Goal: Task Accomplishment & Management: Manage account settings

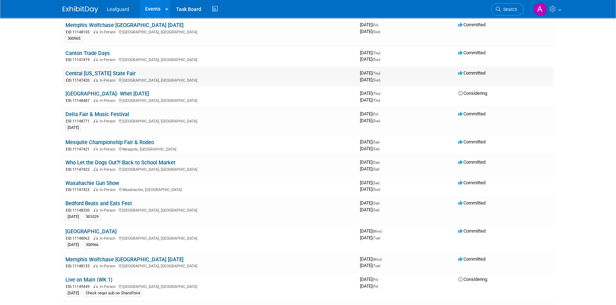
scroll to position [64, 0]
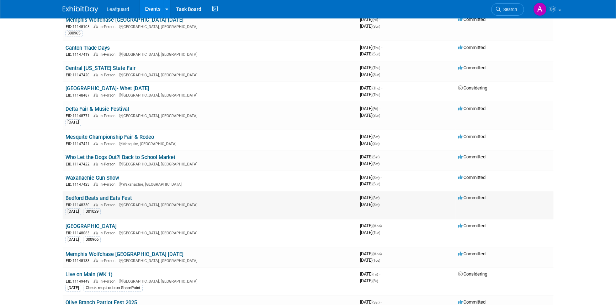
click at [94, 198] on link "Bedford Beats and Eats Fest" at bounding box center [98, 198] width 66 height 6
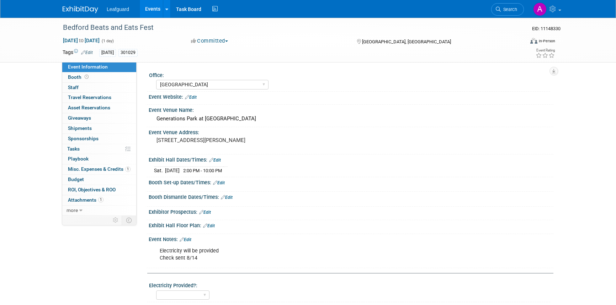
select select "[GEOGRAPHIC_DATA]"
select select "Check"
click at [95, 169] on span "Misc. Expenses & Credits 1" at bounding box center [99, 169] width 63 height 6
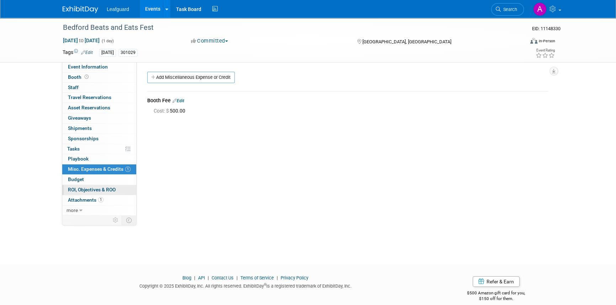
click at [94, 190] on span "ROI, Objectives & ROO 0" at bounding box center [92, 190] width 48 height 6
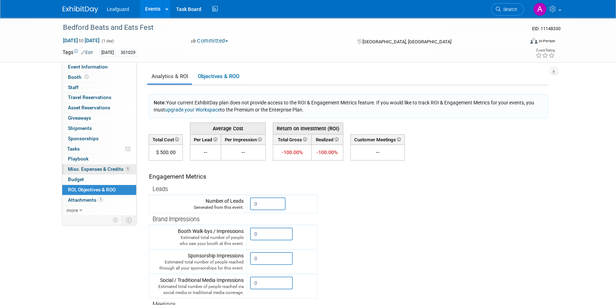
click at [92, 169] on span "Misc. Expenses & Credits 1" at bounding box center [99, 169] width 63 height 6
